Goal: Navigation & Orientation: Find specific page/section

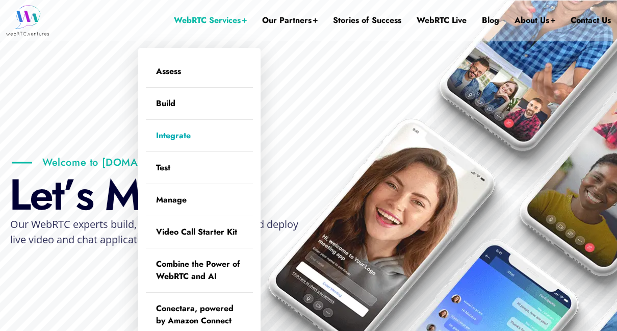
click at [191, 131] on link "Integrate" at bounding box center [199, 136] width 107 height 32
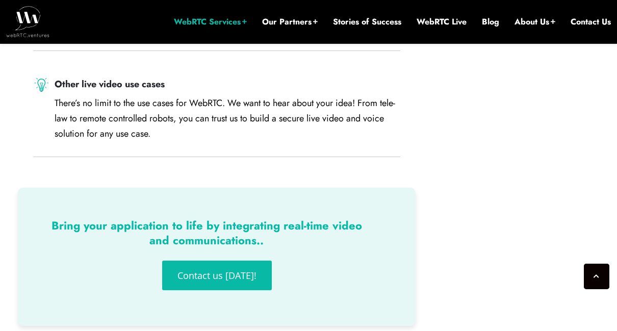
scroll to position [1846, 0]
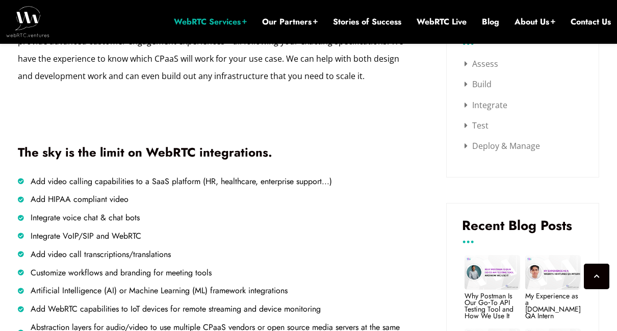
scroll to position [571, 0]
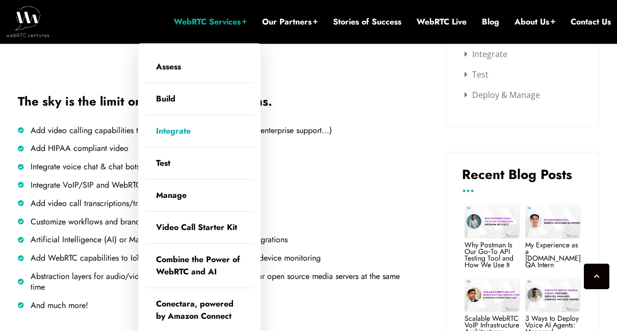
click at [201, 23] on link "WebRTC Services" at bounding box center [210, 21] width 73 height 11
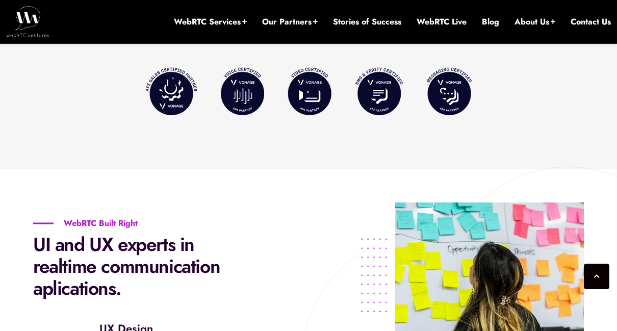
scroll to position [1221, 0]
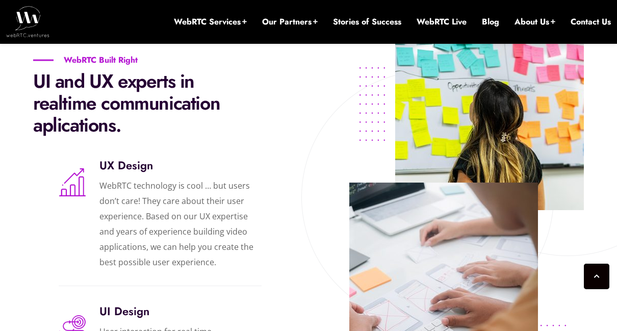
scroll to position [1537, 0]
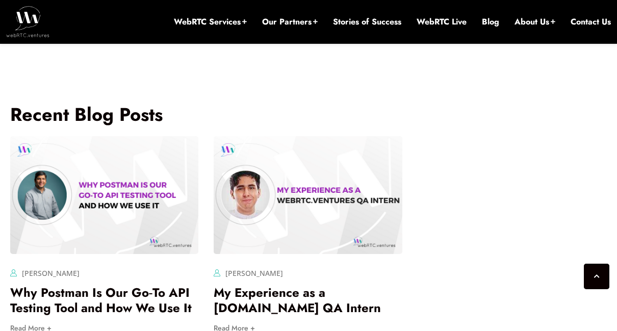
scroll to position [2244, 0]
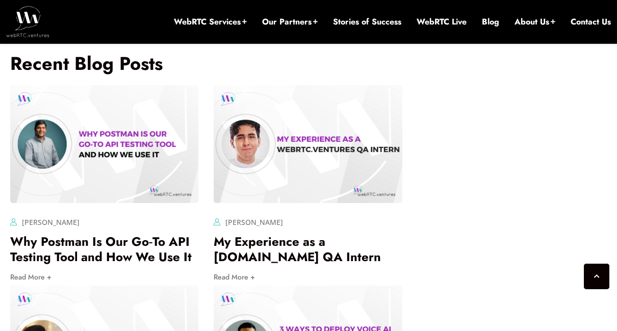
click at [39, 23] on img at bounding box center [27, 21] width 43 height 31
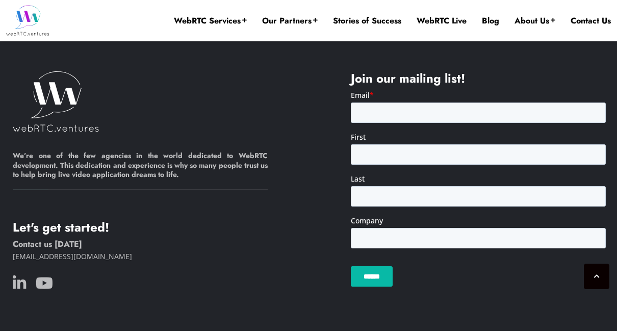
scroll to position [2674, 0]
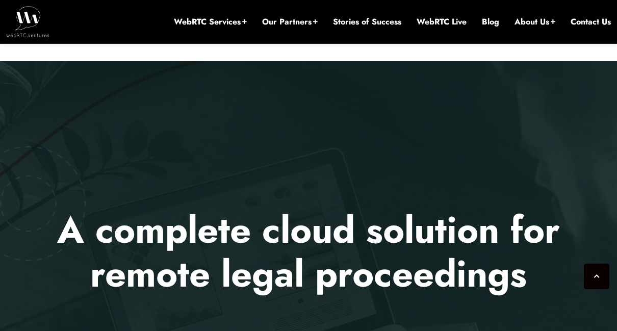
scroll to position [367, 0]
